Goal: Information Seeking & Learning: Compare options

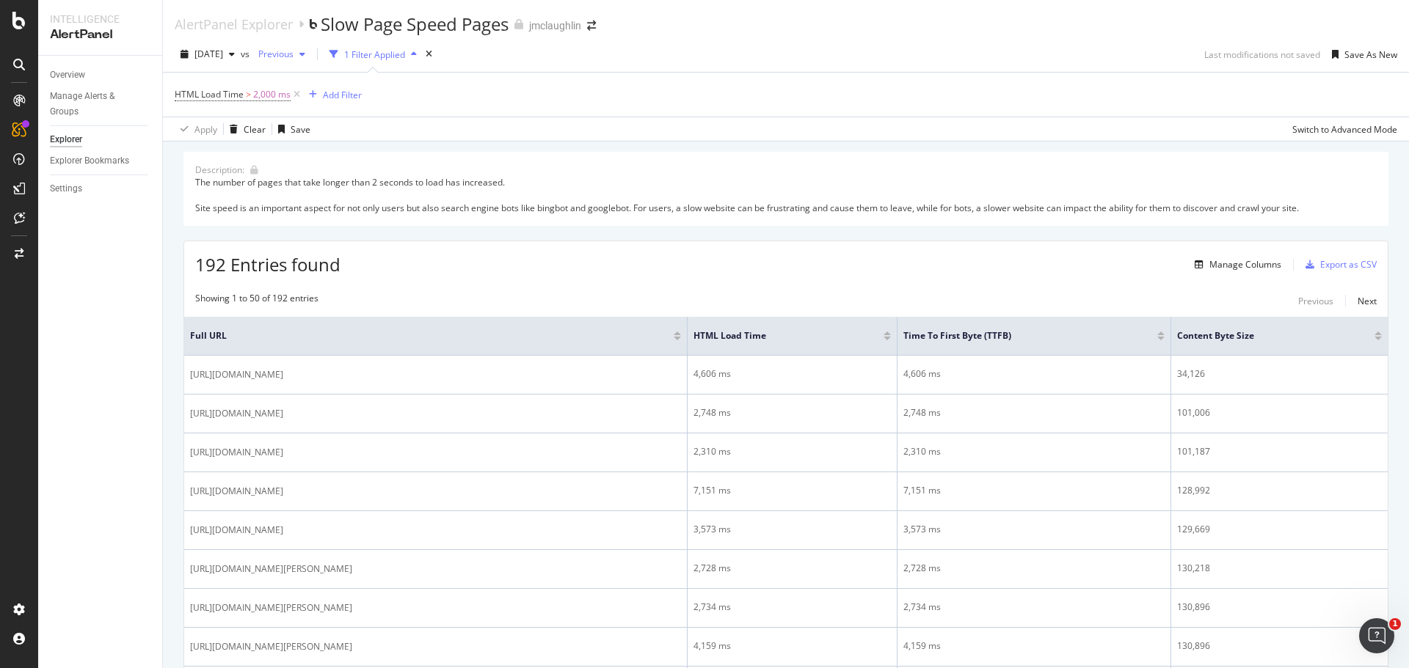
click at [311, 55] on div "button" at bounding box center [303, 54] width 18 height 9
click at [396, 113] on div "2.2K URLs" at bounding box center [396, 107] width 40 height 13
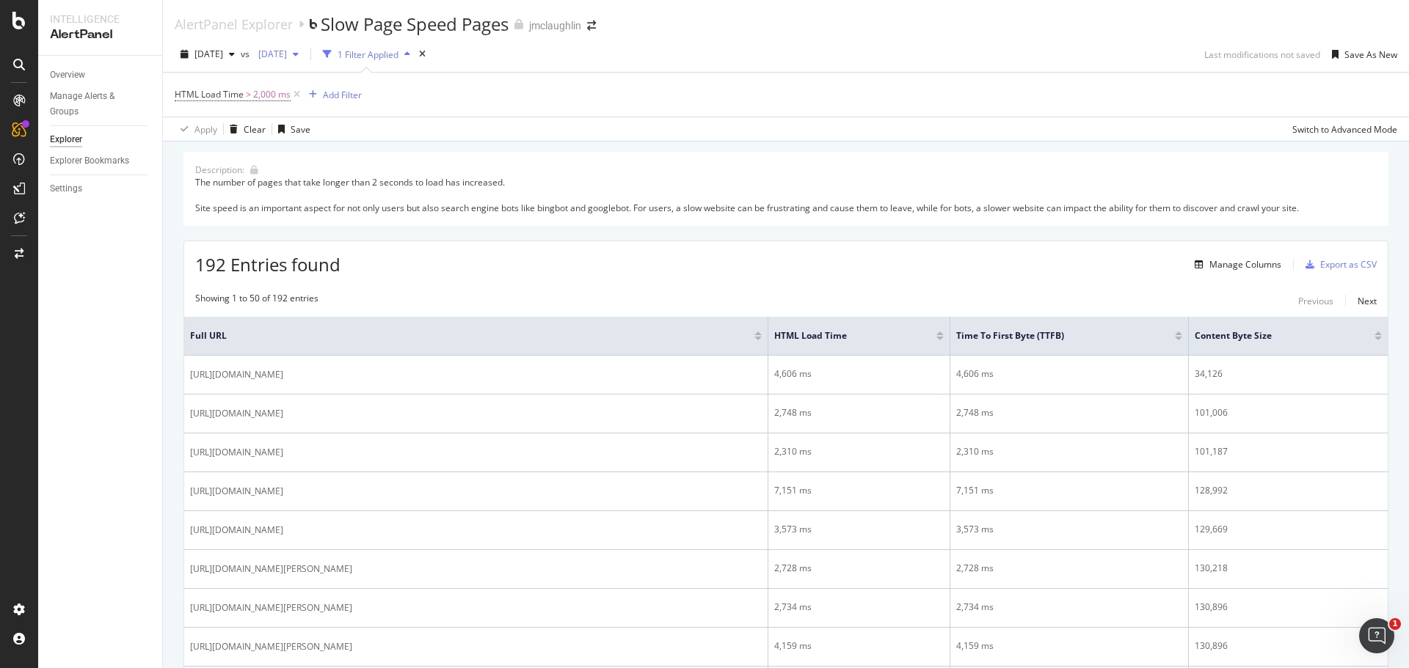
click at [287, 55] on span "[DATE]" at bounding box center [269, 54] width 34 height 12
click at [379, 77] on div "2.3K URLs" at bounding box center [396, 83] width 40 height 13
